Goal: Complete application form: Complete application form

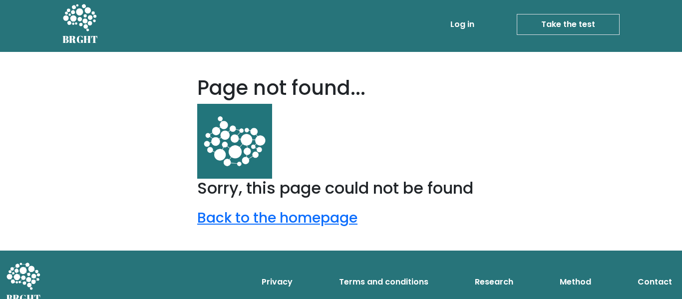
scroll to position [4, 0]
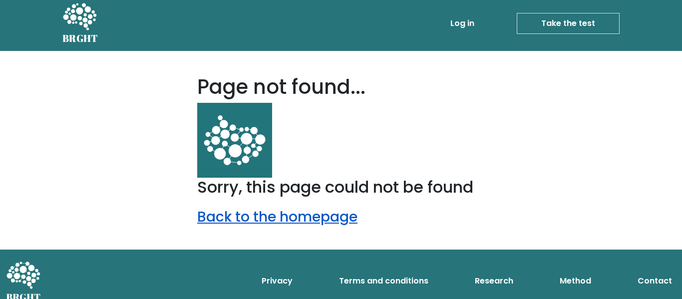
click at [303, 215] on link "Back to the homepage" at bounding box center [277, 216] width 160 height 19
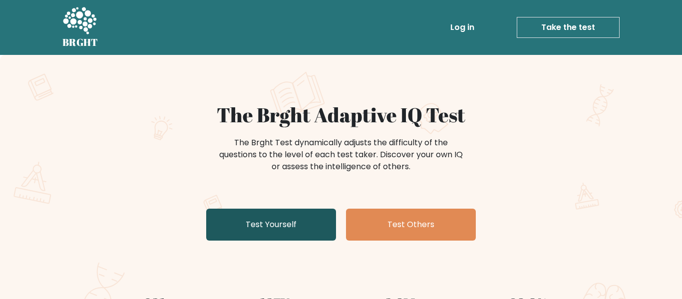
click at [303, 220] on link "Test Yourself" at bounding box center [271, 225] width 130 height 32
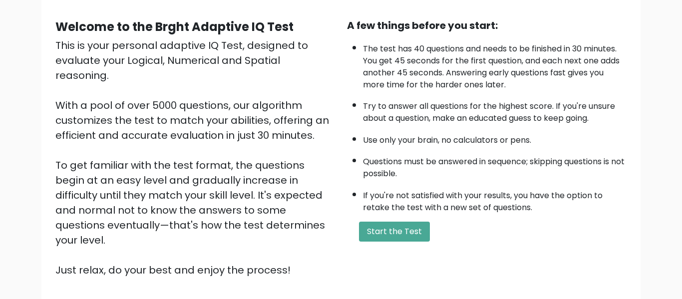
scroll to position [91, 0]
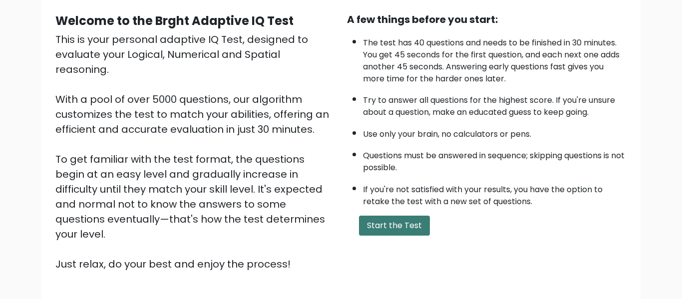
click at [395, 219] on button "Start the Test" at bounding box center [394, 226] width 71 height 20
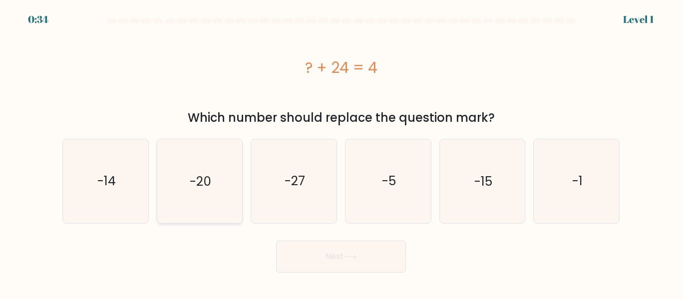
click at [222, 176] on icon "-20" at bounding box center [199, 180] width 83 height 83
click at [341, 152] on input "b. -20" at bounding box center [341, 151] width 0 height 2
radio input "true"
click at [351, 253] on button "Next" at bounding box center [341, 257] width 130 height 32
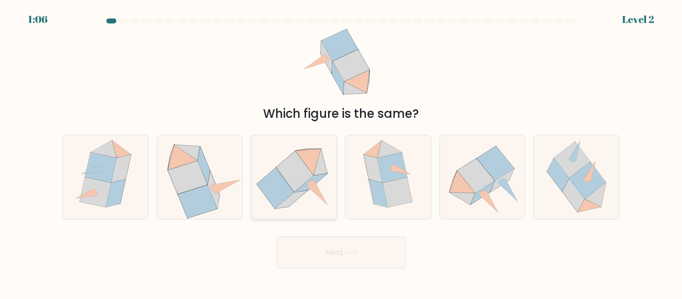
click at [309, 196] on icon at bounding box center [293, 176] width 83 height 83
click at [341, 152] on input "c." at bounding box center [341, 151] width 0 height 2
radio input "true"
click at [315, 208] on icon at bounding box center [294, 177] width 82 height 82
click at [341, 152] on input "c." at bounding box center [341, 151] width 0 height 2
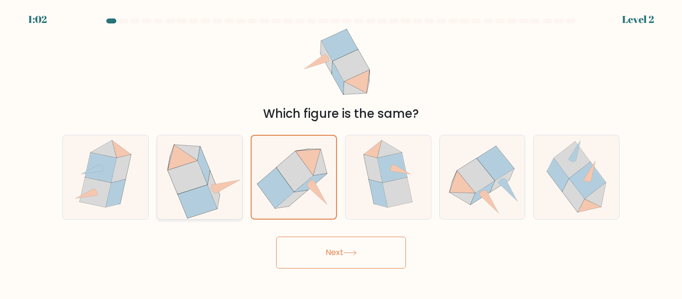
click at [181, 192] on icon at bounding box center [187, 177] width 39 height 33
click at [341, 152] on input "b." at bounding box center [341, 151] width 0 height 2
radio input "true"
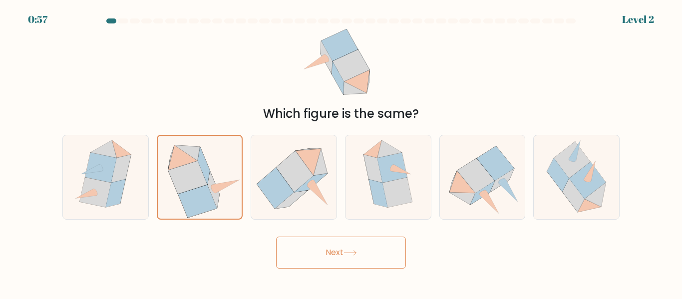
click at [299, 250] on button "Next" at bounding box center [341, 253] width 130 height 32
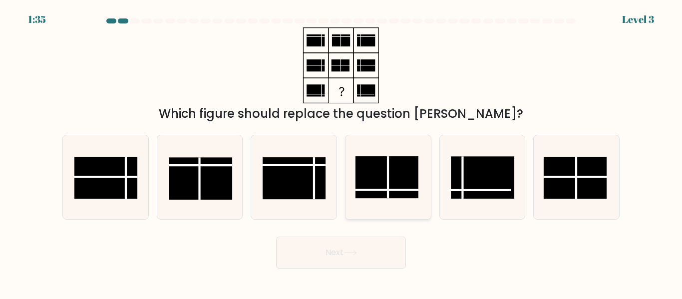
click at [388, 181] on line at bounding box center [388, 178] width 0 height 42
click at [342, 152] on input "d." at bounding box center [341, 151] width 0 height 2
radio input "true"
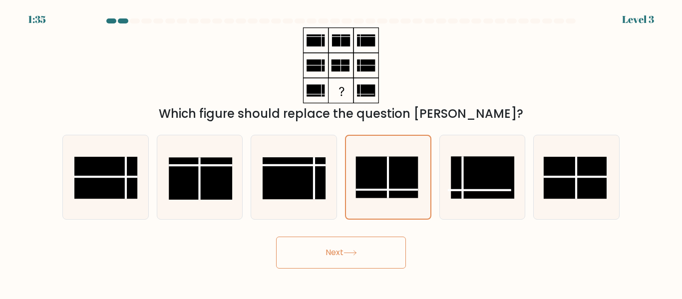
click at [355, 261] on button "Next" at bounding box center [341, 253] width 130 height 32
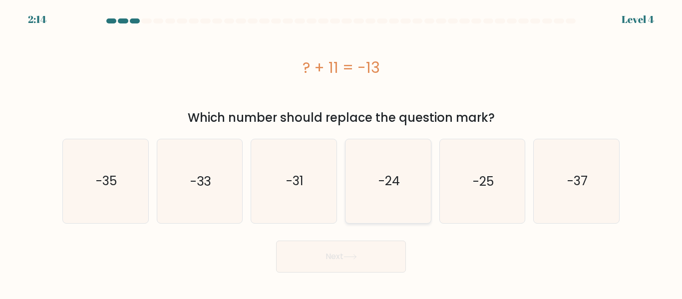
click at [385, 207] on icon "-24" at bounding box center [388, 180] width 83 height 83
click at [342, 152] on input "d. -24" at bounding box center [341, 151] width 0 height 2
radio input "true"
click at [385, 253] on button "Next" at bounding box center [341, 257] width 130 height 32
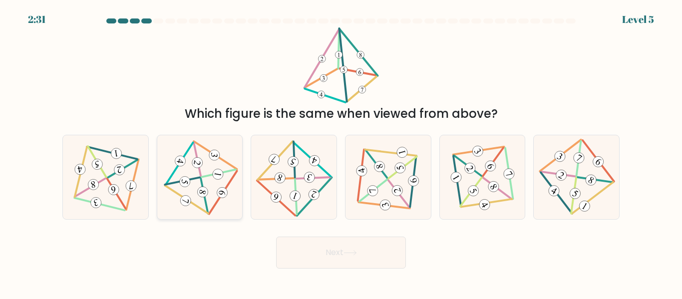
click at [219, 155] on 709 at bounding box center [214, 155] width 12 height 12
click at [341, 152] on input "b." at bounding box center [341, 151] width 0 height 2
radio input "true"
click at [344, 252] on button "Next" at bounding box center [341, 253] width 130 height 32
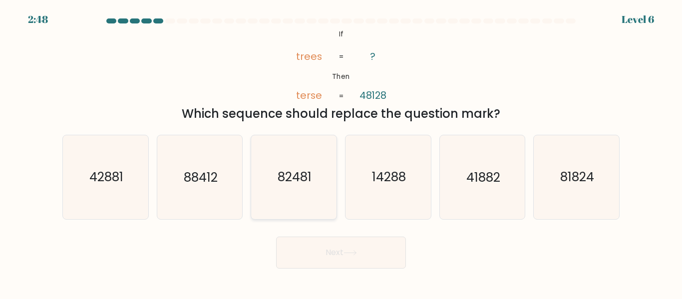
click at [253, 190] on icon "82481" at bounding box center [293, 176] width 83 height 83
click at [341, 152] on input "c. 82481" at bounding box center [341, 151] width 0 height 2
radio input "true"
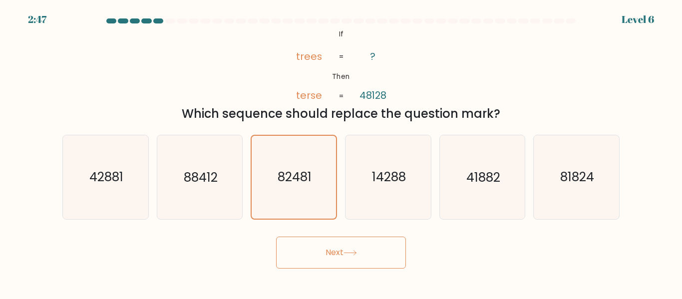
click at [352, 252] on icon at bounding box center [350, 252] width 13 height 5
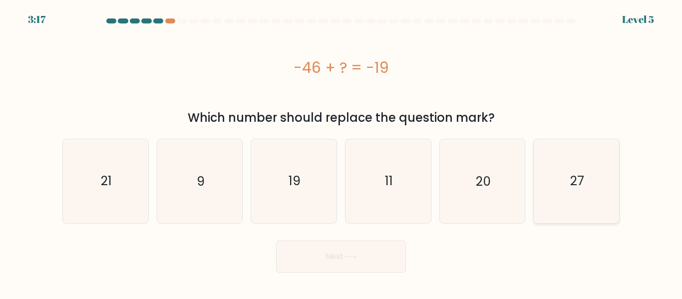
click at [580, 213] on icon "27" at bounding box center [576, 180] width 83 height 83
click at [342, 152] on input "f. 27" at bounding box center [341, 151] width 0 height 2
radio input "true"
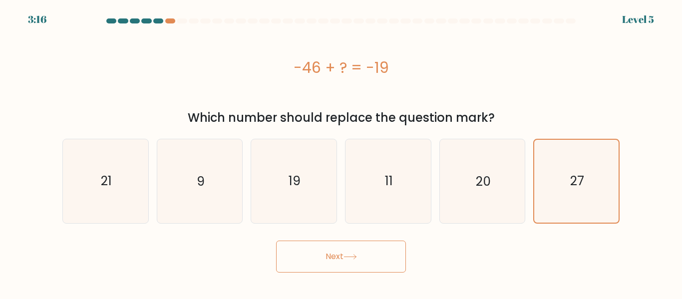
click at [322, 273] on body "3:16 Level 5 a." at bounding box center [341, 149] width 682 height 299
click at [325, 268] on button "Next" at bounding box center [341, 257] width 130 height 32
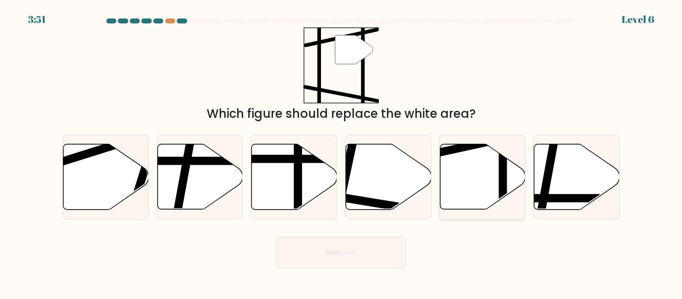
click at [498, 196] on icon at bounding box center [482, 176] width 85 height 65
click at [342, 152] on input "e." at bounding box center [341, 151] width 0 height 2
radio input "true"
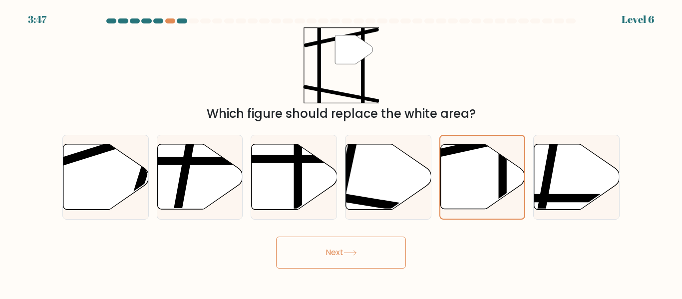
click at [369, 254] on button "Next" at bounding box center [341, 253] width 130 height 32
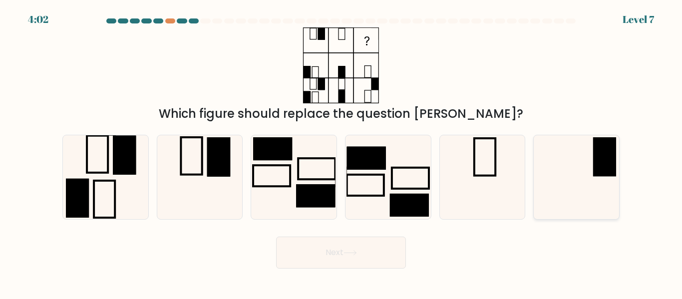
click at [588, 193] on icon at bounding box center [576, 176] width 83 height 83
click at [342, 152] on input "f." at bounding box center [341, 151] width 0 height 2
radio input "true"
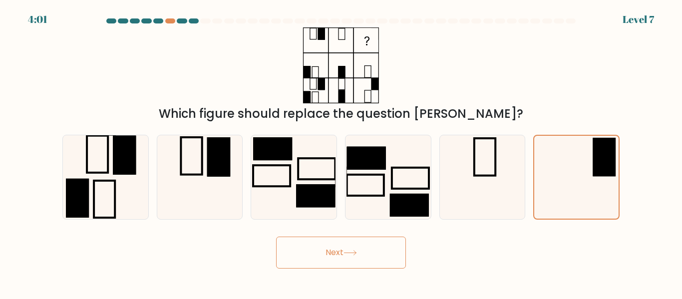
click at [376, 258] on button "Next" at bounding box center [341, 253] width 130 height 32
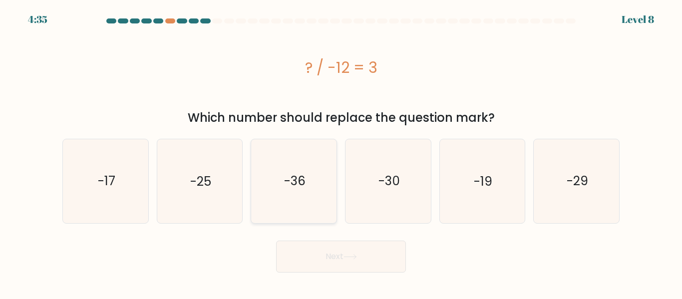
click at [313, 209] on icon "-36" at bounding box center [293, 180] width 83 height 83
click at [341, 152] on input "c. -36" at bounding box center [341, 151] width 0 height 2
radio input "true"
click at [348, 254] on icon at bounding box center [350, 256] width 13 height 5
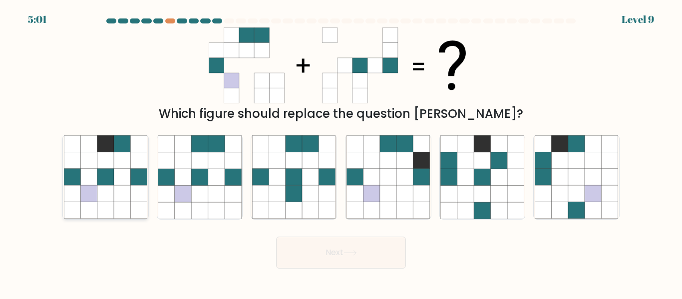
click at [121, 194] on icon at bounding box center [122, 194] width 16 height 16
click at [341, 152] on input "a." at bounding box center [341, 151] width 0 height 2
radio input "true"
click at [345, 248] on button "Next" at bounding box center [341, 253] width 130 height 32
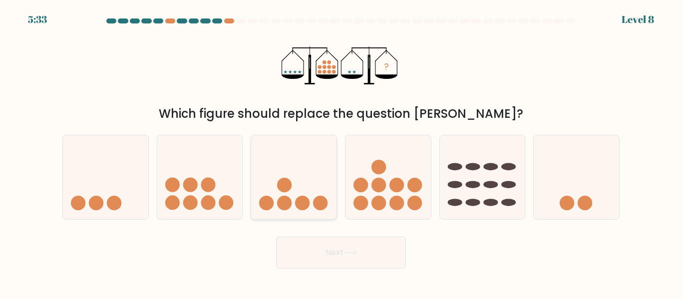
click at [305, 210] on icon at bounding box center [293, 177] width 85 height 70
click at [341, 152] on input "c." at bounding box center [341, 151] width 0 height 2
radio input "true"
click at [333, 255] on button "Next" at bounding box center [341, 253] width 130 height 32
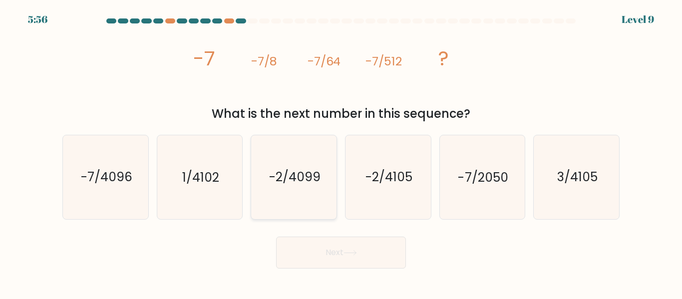
click at [252, 187] on icon "-2/4099" at bounding box center [293, 176] width 83 height 83
click at [341, 152] on input "c. -2/4099" at bounding box center [341, 151] width 0 height 2
radio input "true"
click at [319, 241] on button "Next" at bounding box center [341, 253] width 130 height 32
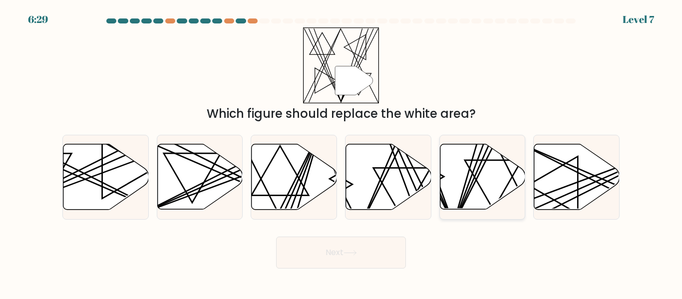
click at [470, 187] on line at bounding box center [490, 142] width 74 height 167
click at [342, 152] on input "e." at bounding box center [341, 151] width 0 height 2
radio input "true"
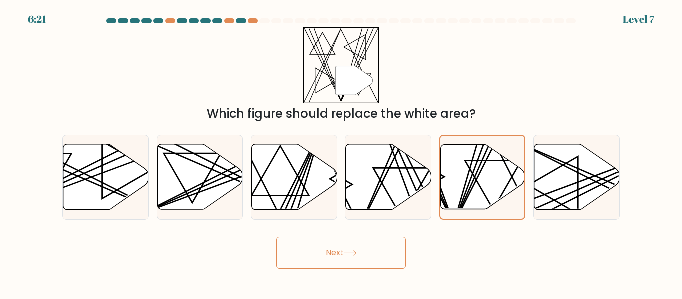
click at [393, 256] on button "Next" at bounding box center [341, 253] width 130 height 32
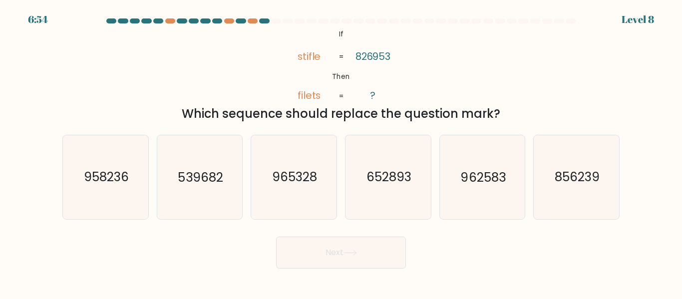
click at [154, 207] on div "b. 539682" at bounding box center [200, 177] width 94 height 84
click at [130, 203] on icon "958236" at bounding box center [105, 176] width 83 height 83
click at [341, 152] on input "a. 958236" at bounding box center [341, 151] width 0 height 2
radio input "true"
click at [390, 254] on button "Next" at bounding box center [341, 253] width 130 height 32
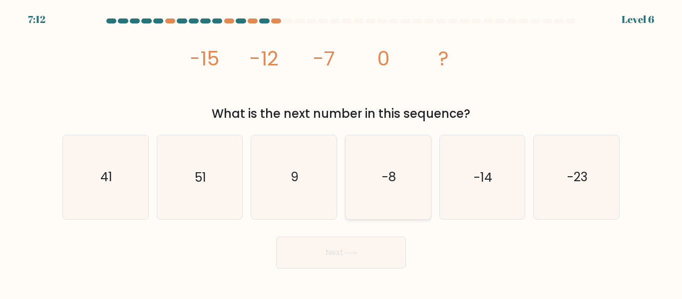
click at [402, 199] on icon "-8" at bounding box center [388, 176] width 83 height 83
click at [342, 152] on input "d. -8" at bounding box center [341, 151] width 0 height 2
radio input "true"
click at [393, 248] on button "Next" at bounding box center [341, 253] width 130 height 32
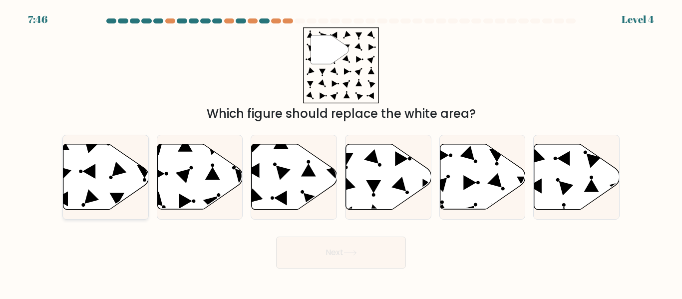
click at [104, 196] on icon at bounding box center [105, 176] width 85 height 65
click at [341, 152] on input "a." at bounding box center [341, 151] width 0 height 2
radio input "true"
click at [296, 226] on form at bounding box center [341, 143] width 682 height 250
click at [295, 234] on div "Next" at bounding box center [340, 250] width 569 height 37
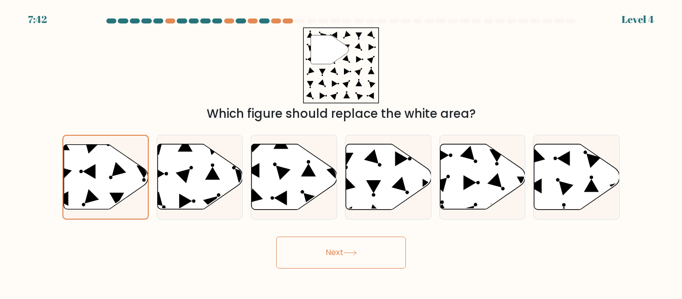
click at [304, 245] on button "Next" at bounding box center [341, 253] width 130 height 32
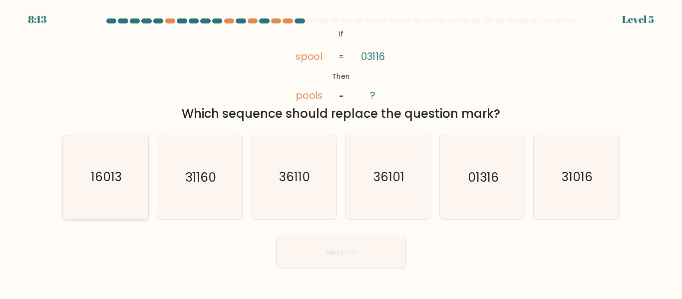
click at [146, 197] on icon "16013" at bounding box center [105, 176] width 83 height 83
click at [341, 152] on input "a. 16013" at bounding box center [341, 151] width 0 height 2
radio input "true"
click at [318, 260] on button "Next" at bounding box center [341, 253] width 130 height 32
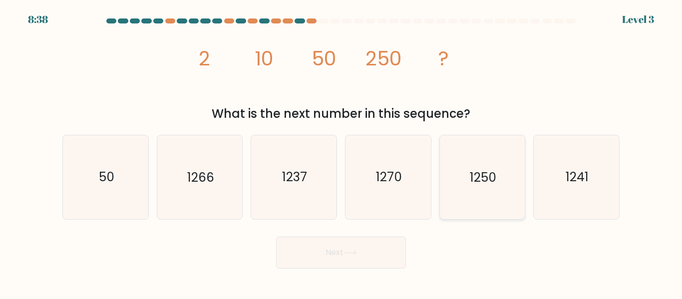
click at [505, 196] on icon "1250" at bounding box center [482, 176] width 83 height 83
click at [342, 152] on input "e. 1250" at bounding box center [341, 151] width 0 height 2
radio input "true"
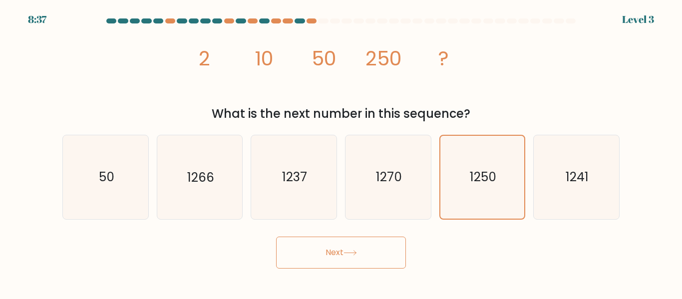
click at [345, 259] on button "Next" at bounding box center [341, 253] width 130 height 32
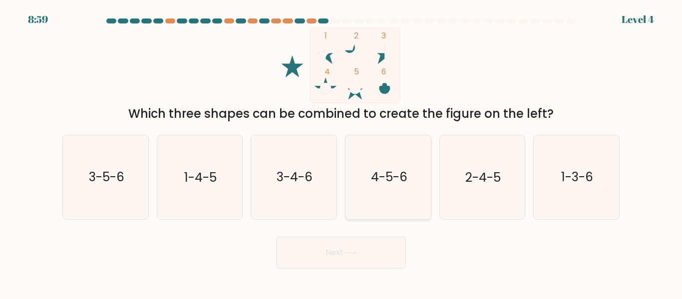
click at [399, 206] on icon "4-5-6" at bounding box center [388, 176] width 83 height 83
click at [342, 152] on input "d. 4-5-6" at bounding box center [341, 151] width 0 height 2
radio input "true"
click at [396, 258] on button "Next" at bounding box center [341, 253] width 130 height 32
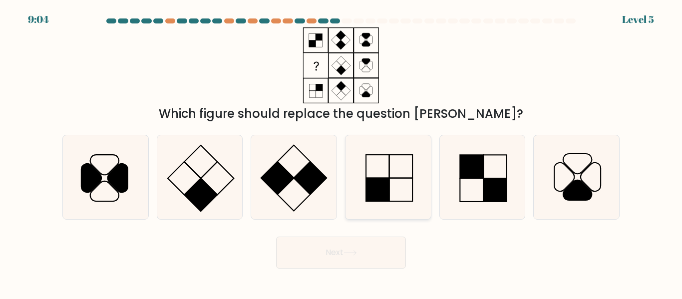
click at [403, 206] on icon at bounding box center [388, 176] width 83 height 83
click at [342, 152] on input "d." at bounding box center [341, 151] width 0 height 2
radio input "true"
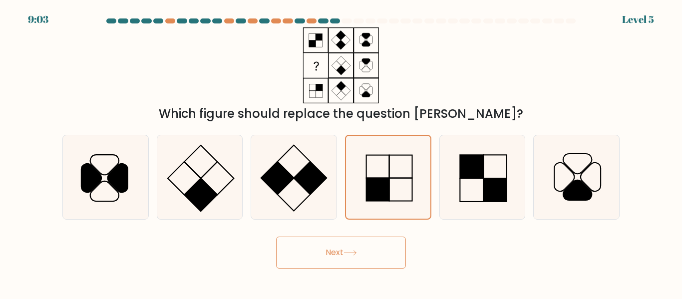
click at [397, 247] on button "Next" at bounding box center [341, 253] width 130 height 32
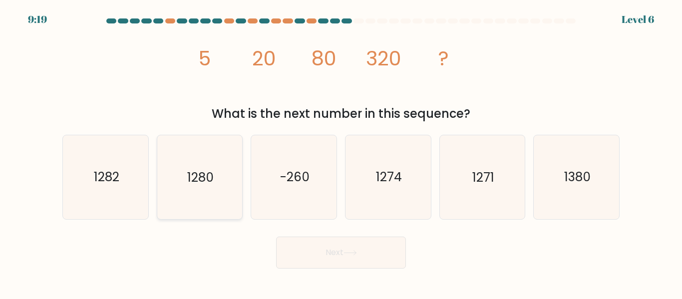
click at [218, 195] on icon "1280" at bounding box center [199, 176] width 83 height 83
click at [341, 152] on input "b. 1280" at bounding box center [341, 151] width 0 height 2
radio input "true"
click at [298, 243] on button "Next" at bounding box center [341, 253] width 130 height 32
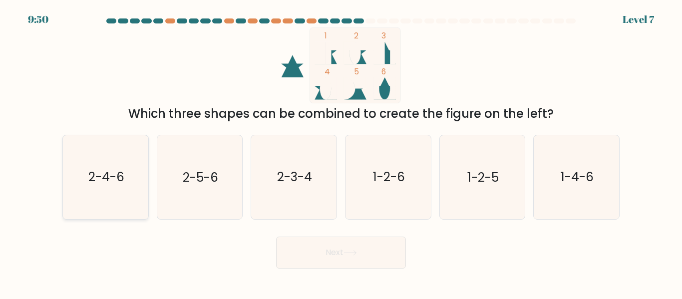
click at [137, 185] on icon "2-4-6" at bounding box center [105, 176] width 83 height 83
click at [341, 152] on input "a. 2-4-6" at bounding box center [341, 151] width 0 height 2
radio input "true"
click at [318, 255] on button "Next" at bounding box center [341, 253] width 130 height 32
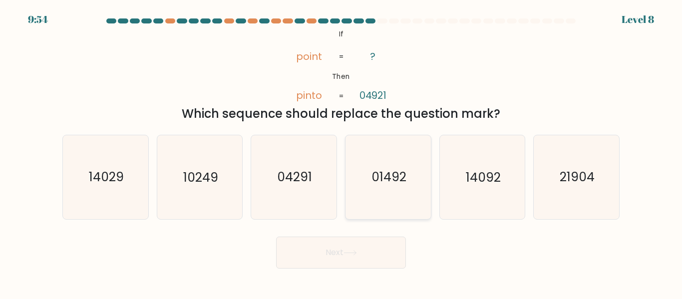
click at [379, 205] on icon "01492" at bounding box center [388, 176] width 83 height 83
click at [342, 152] on input "d. 01492" at bounding box center [341, 151] width 0 height 2
radio input "true"
click at [373, 250] on button "Next" at bounding box center [341, 253] width 130 height 32
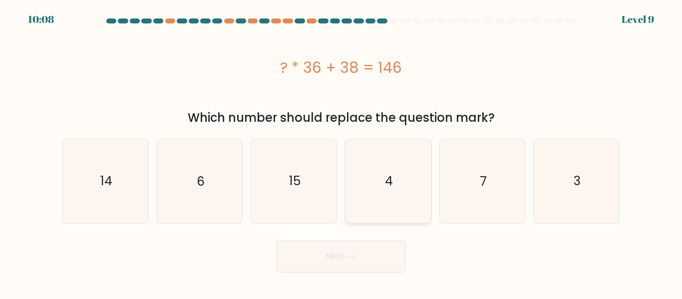
click at [418, 195] on icon "4" at bounding box center [388, 180] width 83 height 83
click at [342, 152] on input "d. 4" at bounding box center [341, 151] width 0 height 2
radio input "true"
click at [364, 252] on button "Next" at bounding box center [341, 257] width 130 height 32
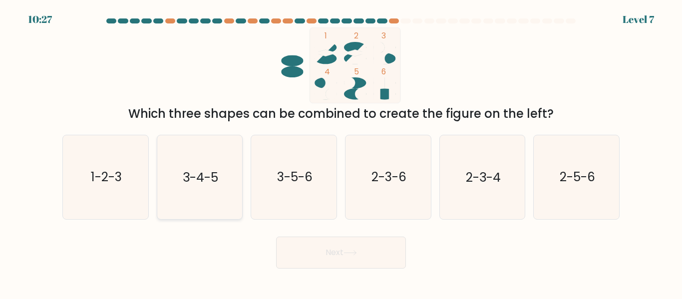
click at [222, 178] on icon "3-4-5" at bounding box center [199, 176] width 83 height 83
click at [341, 152] on input "b. 3-4-5" at bounding box center [341, 151] width 0 height 2
radio input "true"
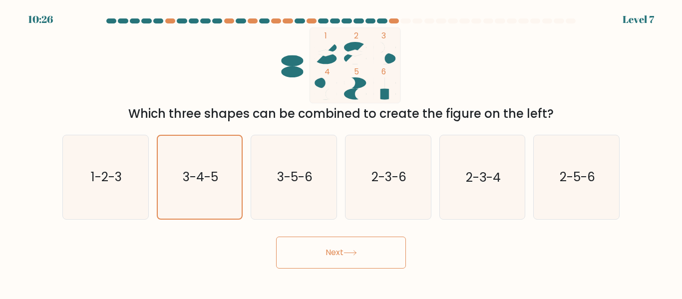
click at [327, 264] on button "Next" at bounding box center [341, 253] width 130 height 32
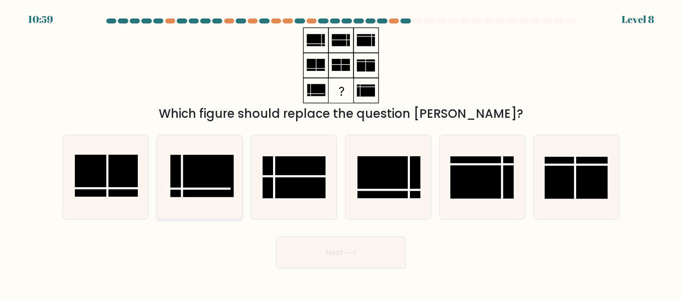
click at [180, 200] on icon at bounding box center [199, 176] width 83 height 83
click at [341, 152] on input "b." at bounding box center [341, 151] width 0 height 2
radio input "true"
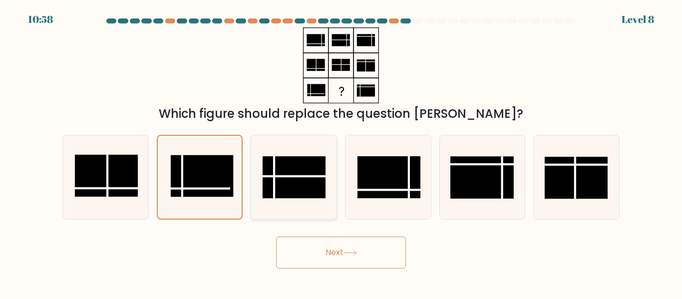
click at [260, 201] on icon at bounding box center [293, 176] width 83 height 83
click at [341, 152] on input "c." at bounding box center [341, 151] width 0 height 2
radio input "true"
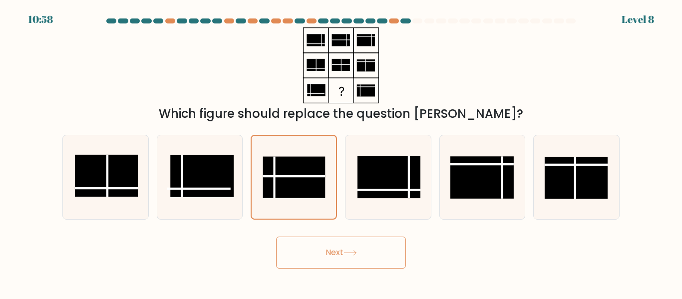
click at [350, 262] on button "Next" at bounding box center [341, 253] width 130 height 32
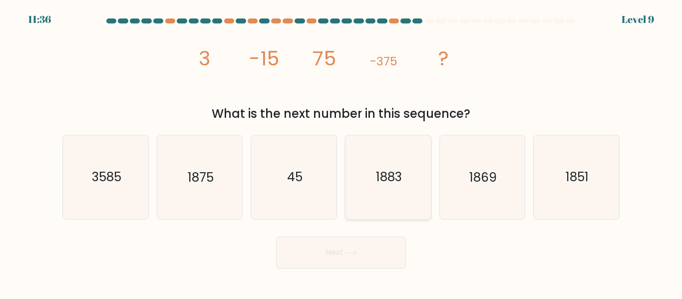
click at [408, 177] on icon "1883" at bounding box center [388, 176] width 83 height 83
click at [342, 152] on input "d. 1883" at bounding box center [341, 151] width 0 height 2
radio input "true"
click at [382, 243] on button "Next" at bounding box center [341, 253] width 130 height 32
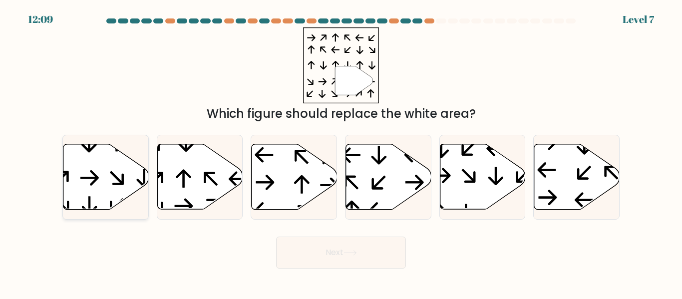
click at [123, 184] on icon at bounding box center [105, 176] width 85 height 65
click at [341, 152] on input "a." at bounding box center [341, 151] width 0 height 2
radio input "true"
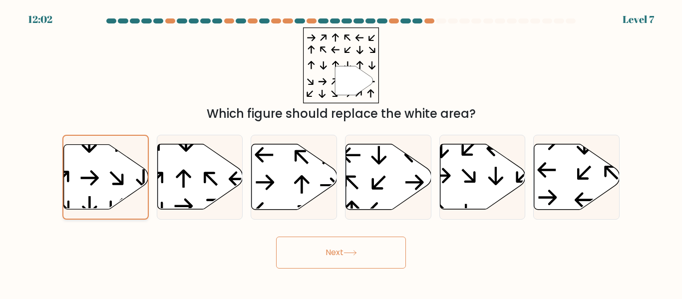
click at [135, 201] on icon at bounding box center [105, 177] width 84 height 66
click at [341, 152] on input "a." at bounding box center [341, 151] width 0 height 2
click at [290, 246] on button "Next" at bounding box center [341, 253] width 130 height 32
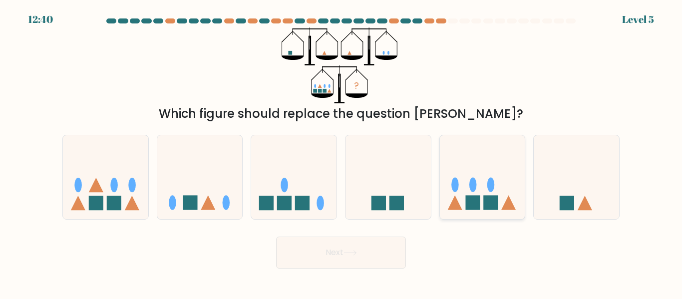
click at [468, 181] on icon at bounding box center [482, 177] width 85 height 70
click at [342, 152] on input "e." at bounding box center [341, 151] width 0 height 2
radio input "true"
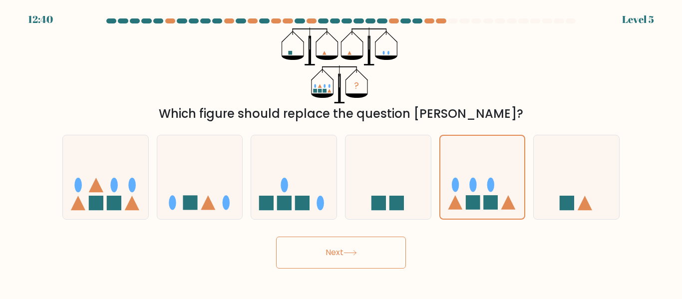
click at [395, 260] on button "Next" at bounding box center [341, 253] width 130 height 32
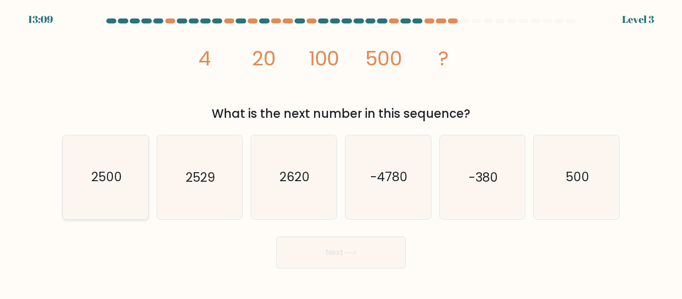
click at [103, 181] on text "2500" at bounding box center [106, 177] width 30 height 17
click at [341, 152] on input "a. 2500" at bounding box center [341, 151] width 0 height 2
radio input "true"
click at [356, 265] on button "Next" at bounding box center [341, 253] width 130 height 32
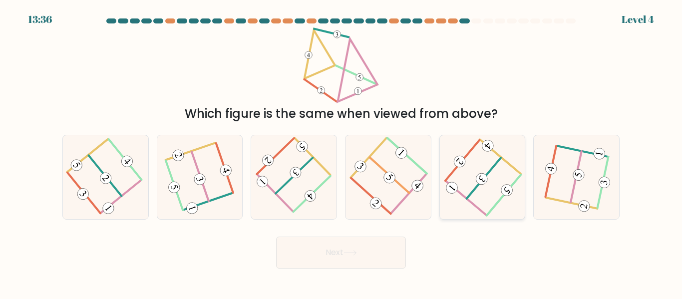
click at [453, 186] on 470 at bounding box center [452, 188] width 16 height 16
click at [342, 152] on input "e." at bounding box center [341, 151] width 0 height 2
radio input "true"
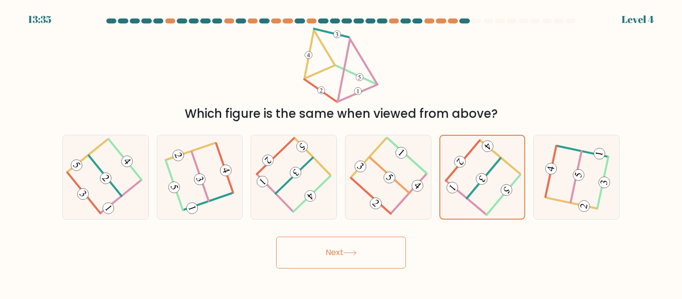
click at [378, 246] on button "Next" at bounding box center [341, 253] width 130 height 32
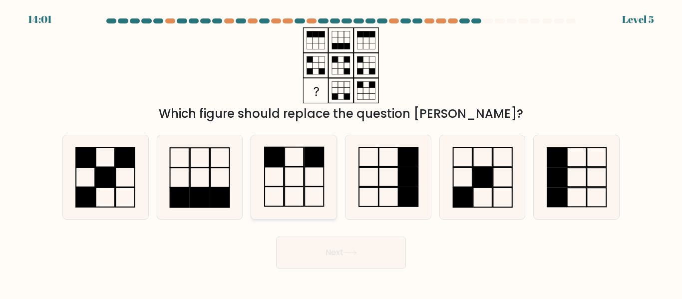
click at [297, 190] on icon at bounding box center [293, 176] width 83 height 83
click at [341, 152] on input "c." at bounding box center [341, 151] width 0 height 2
radio input "true"
click at [374, 258] on button "Next" at bounding box center [341, 253] width 130 height 32
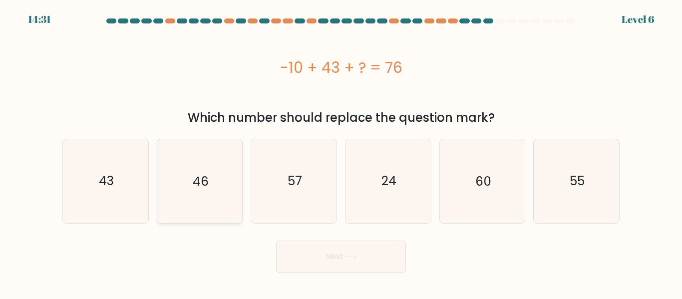
click at [220, 189] on icon "46" at bounding box center [199, 180] width 83 height 83
click at [341, 152] on input "b. 46" at bounding box center [341, 151] width 0 height 2
radio input "true"
click at [357, 258] on icon at bounding box center [350, 256] width 13 height 5
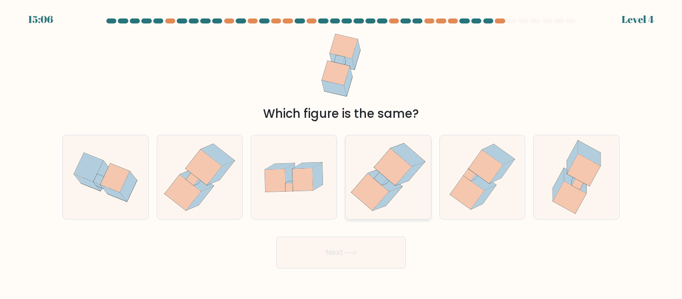
click at [405, 163] on icon at bounding box center [392, 167] width 37 height 37
click at [342, 152] on input "d." at bounding box center [341, 151] width 0 height 2
radio input "true"
click at [369, 242] on button "Next" at bounding box center [341, 253] width 130 height 32
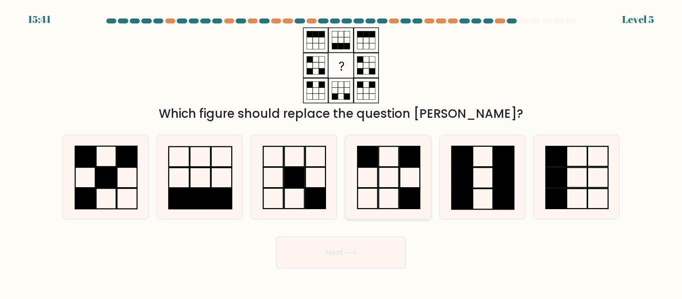
click at [383, 190] on icon at bounding box center [388, 176] width 83 height 83
click at [342, 152] on input "d." at bounding box center [341, 151] width 0 height 2
radio input "true"
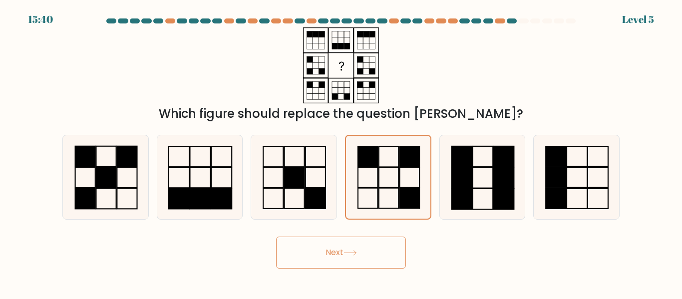
click at [368, 247] on button "Next" at bounding box center [341, 253] width 130 height 32
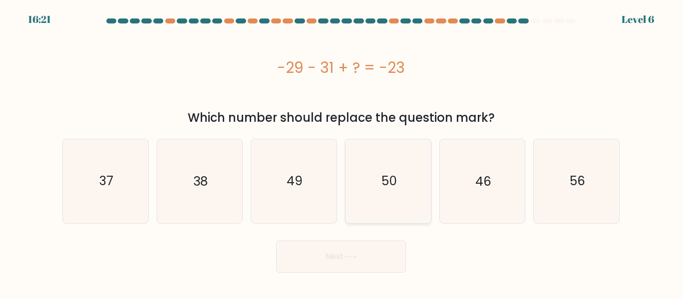
click at [363, 201] on icon "50" at bounding box center [388, 180] width 83 height 83
click at [342, 152] on input "d. 50" at bounding box center [341, 151] width 0 height 2
radio input "true"
click at [359, 253] on button "Next" at bounding box center [341, 257] width 130 height 32
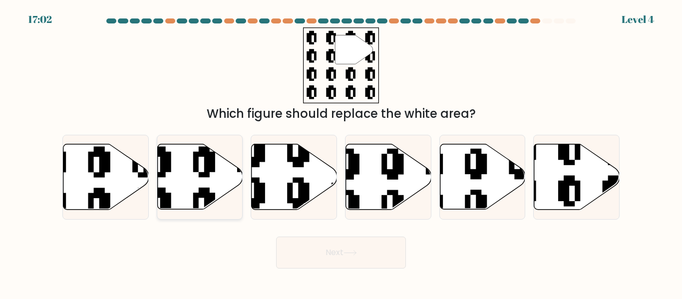
click at [224, 190] on icon at bounding box center [199, 176] width 85 height 65
click at [341, 152] on input "b." at bounding box center [341, 151] width 0 height 2
radio input "true"
click at [352, 262] on button "Next" at bounding box center [341, 253] width 130 height 32
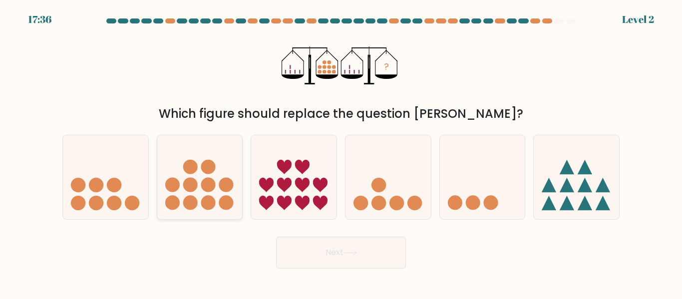
click at [209, 188] on circle at bounding box center [208, 185] width 14 height 14
click at [341, 152] on input "b." at bounding box center [341, 151] width 0 height 2
radio input "true"
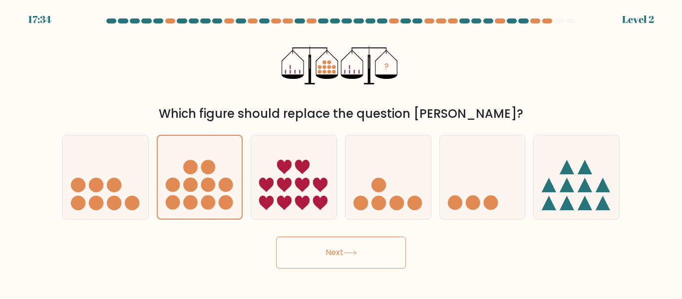
click at [373, 261] on button "Next" at bounding box center [341, 253] width 130 height 32
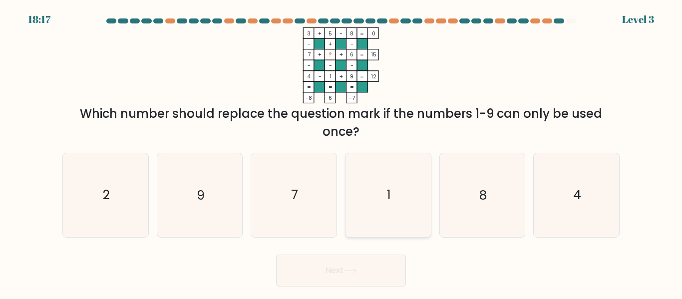
click at [400, 234] on icon "1" at bounding box center [388, 194] width 83 height 83
click at [342, 152] on input "d. 1" at bounding box center [341, 151] width 0 height 2
radio input "true"
click at [382, 271] on button "Next" at bounding box center [341, 271] width 130 height 32
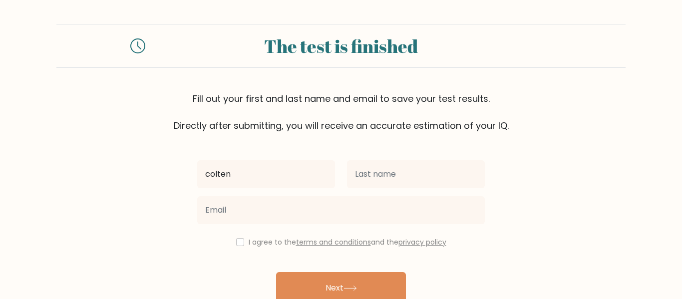
type input "colten"
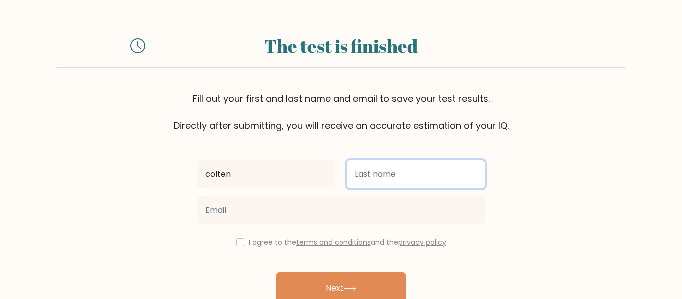
click at [412, 180] on input "text" at bounding box center [416, 174] width 138 height 28
type input "ferris"
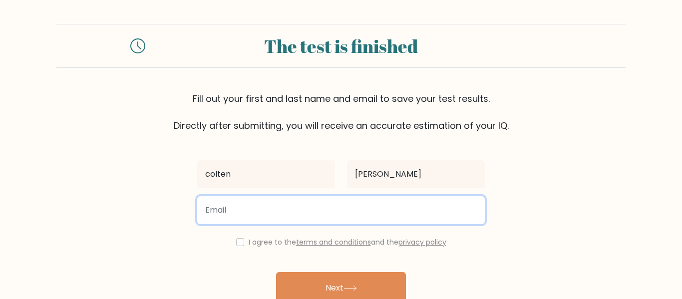
click at [386, 214] on input "email" at bounding box center [341, 210] width 288 height 28
type input "f"
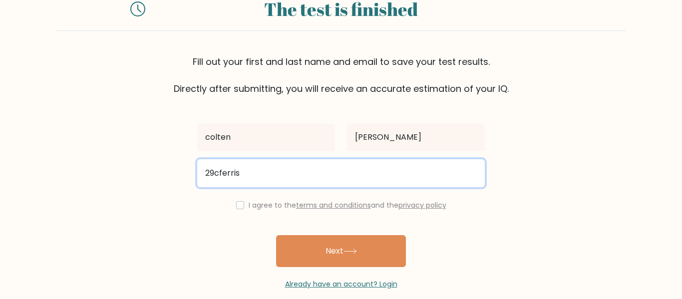
scroll to position [51, 0]
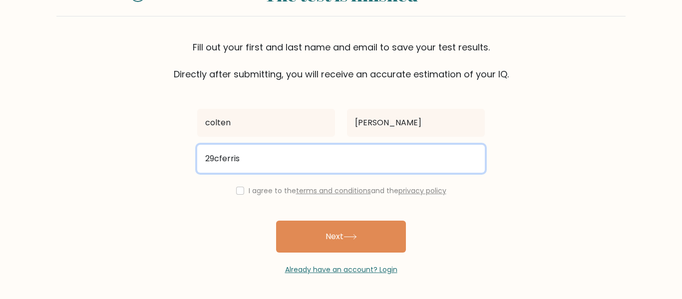
type input "29cferris"
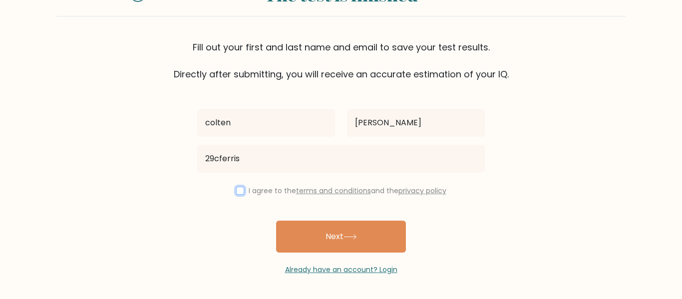
click at [238, 192] on input "checkbox" at bounding box center [240, 191] width 8 height 8
checkbox input "true"
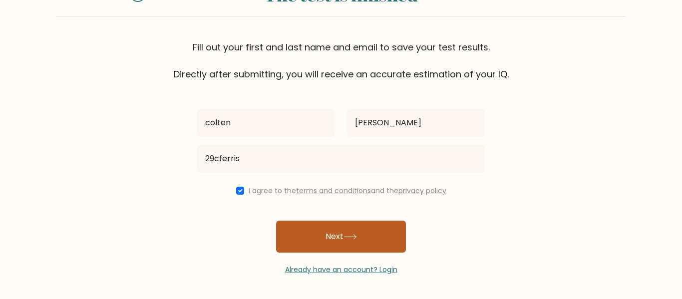
click at [352, 234] on icon at bounding box center [350, 236] width 13 height 5
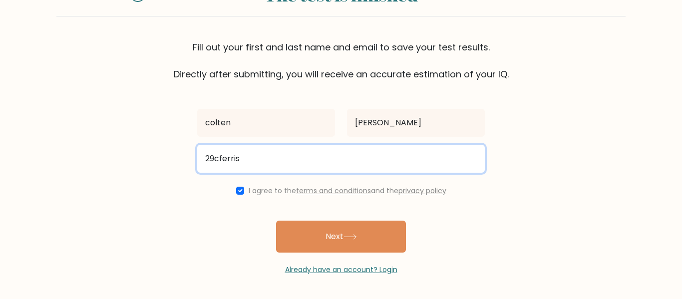
click at [408, 155] on input "29cferris" at bounding box center [341, 159] width 288 height 28
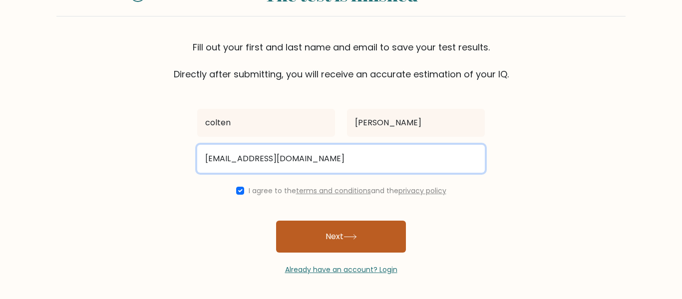
type input "29cferris@osakis.k12.mn.us"
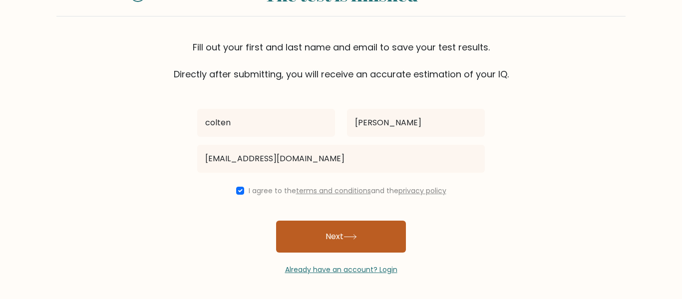
click at [389, 229] on button "Next" at bounding box center [341, 237] width 130 height 32
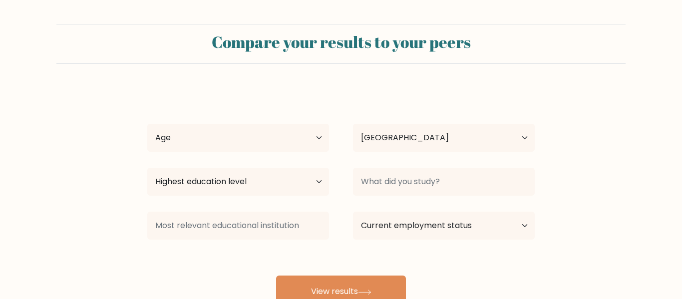
select select "US"
click at [248, 134] on select "Age Under 18 years old 18-24 years old 25-34 years old 35-44 years old 45-54 ye…" at bounding box center [238, 138] width 182 height 28
select select "min_18"
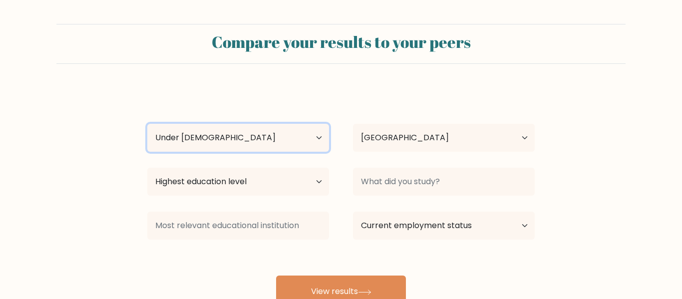
click at [147, 124] on select "Age Under 18 years old 18-24 years old 25-34 years old 35-44 years old 45-54 ye…" at bounding box center [238, 138] width 182 height 28
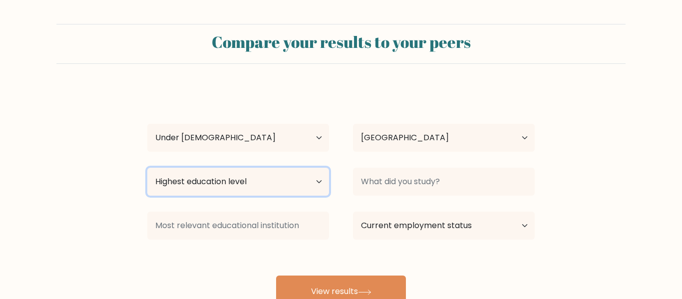
click at [251, 181] on select "Highest education level No schooling Primary Lower Secondary Upper Secondary Oc…" at bounding box center [238, 182] width 182 height 28
select select "primary"
click at [147, 168] on select "Highest education level No schooling Primary Lower Secondary Upper Secondary Oc…" at bounding box center [238, 182] width 182 height 28
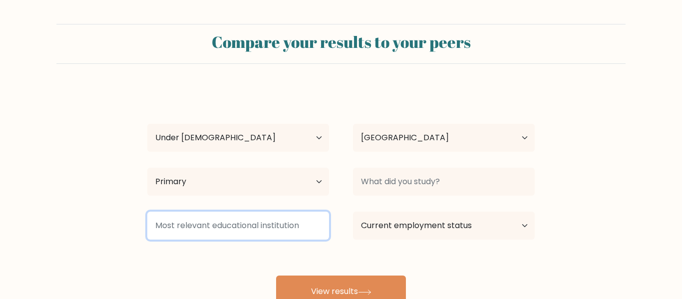
click at [275, 221] on input at bounding box center [238, 226] width 182 height 28
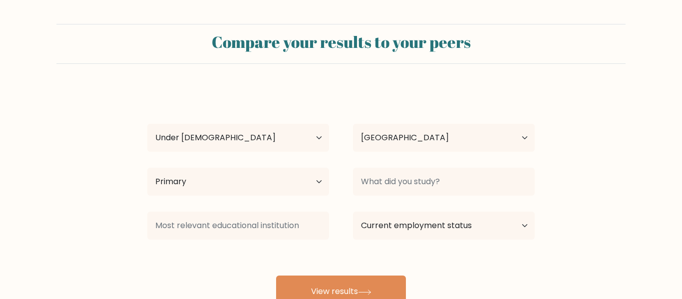
click at [413, 157] on div "colten ferris Age Under 18 years old 18-24 years old 25-34 years old 35-44 year…" at bounding box center [341, 198] width 400 height 220
click at [419, 234] on select "Current employment status Employed Student Retired Other / prefer not to answer" at bounding box center [444, 226] width 182 height 28
select select "employed"
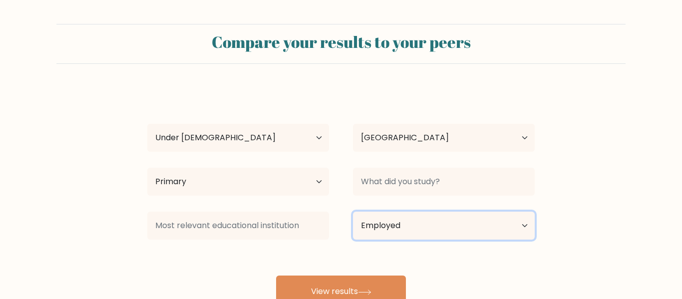
click at [353, 212] on select "Current employment status Employed Student Retired Other / prefer not to answer" at bounding box center [444, 226] width 182 height 28
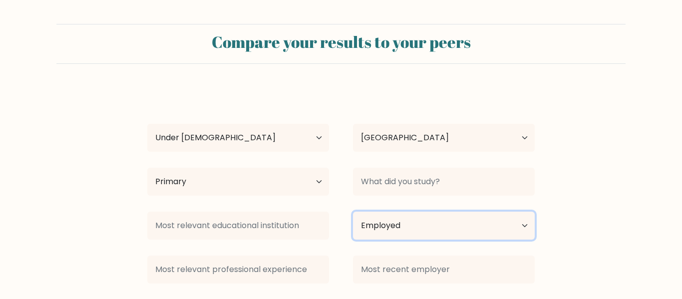
scroll to position [79, 0]
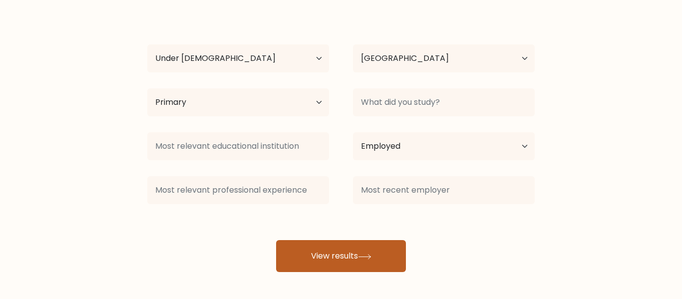
click at [389, 247] on button "View results" at bounding box center [341, 256] width 130 height 32
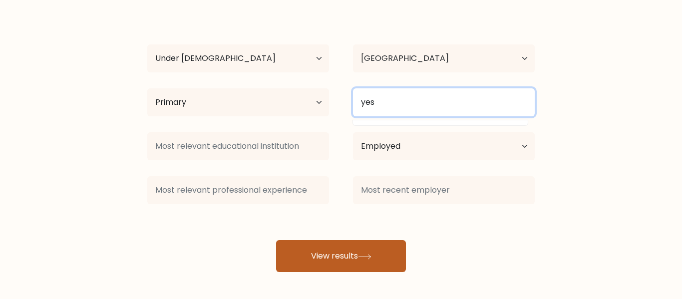
type input "yes"
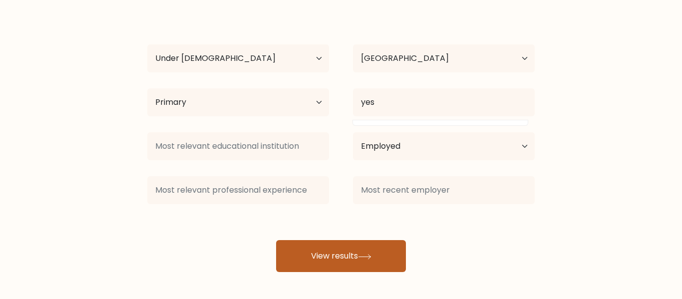
click at [381, 243] on button "View results" at bounding box center [341, 256] width 130 height 32
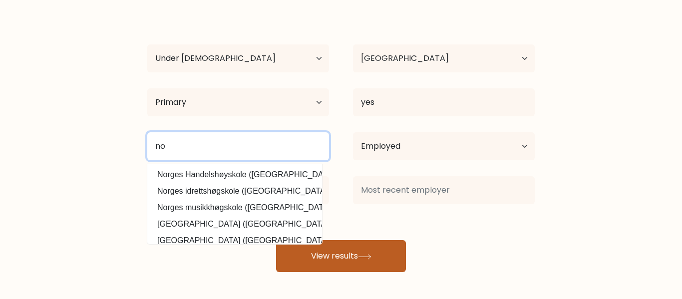
type input "no"
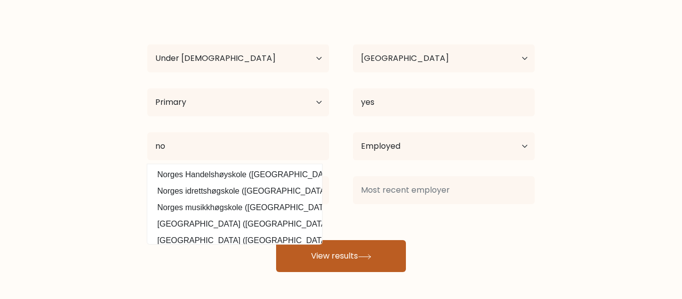
click at [343, 249] on button "View results" at bounding box center [341, 256] width 130 height 32
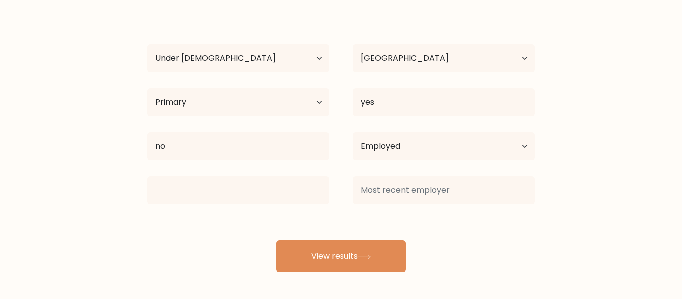
click at [321, 239] on div "colten ferris Age Under 18 years old 18-24 years old 25-34 years old 35-44 year…" at bounding box center [341, 140] width 400 height 264
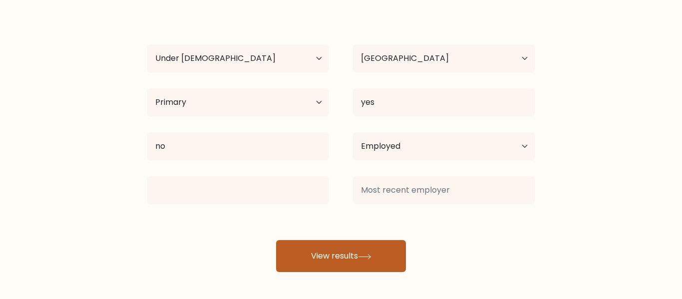
click at [322, 242] on button "View results" at bounding box center [341, 256] width 130 height 32
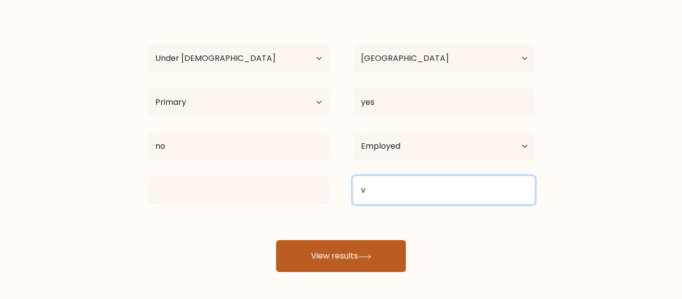
type input "v"
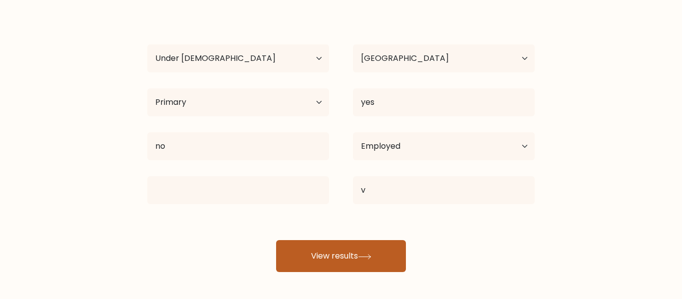
click at [387, 255] on button "View results" at bounding box center [341, 256] width 130 height 32
